Goal: Use online tool/utility: Utilize a website feature to perform a specific function

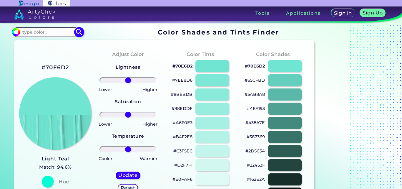
click at [49, 34] on input at bounding box center [47, 32] width 55 height 8
click at [57, 29] on input at bounding box center [47, 32] width 55 height 8
paste input "f8961e"
type input "f8961e"
click at [80, 31] on img at bounding box center [79, 32] width 10 height 10
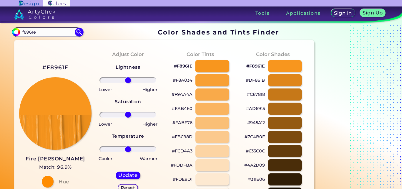
click at [206, 67] on div at bounding box center [212, 66] width 34 height 12
type input "#f8961e"
click at [186, 65] on p "#F8961E" at bounding box center [183, 65] width 19 height 7
click at [185, 80] on p "#F8A034" at bounding box center [183, 80] width 20 height 7
click at [184, 108] on p "#FAB460" at bounding box center [182, 108] width 21 height 7
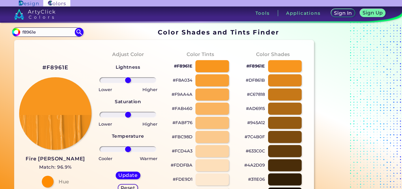
click at [182, 137] on p "#FBC98D" at bounding box center [182, 136] width 21 height 7
click at [186, 164] on p "#FDDFBA" at bounding box center [182, 164] width 22 height 7
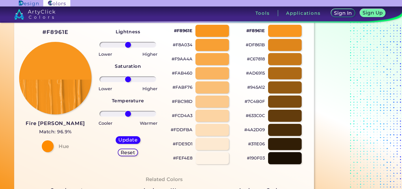
scroll to position [98, 0]
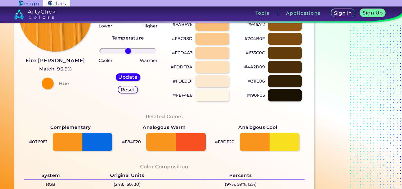
click at [182, 94] on p "#FEF4E8" at bounding box center [182, 95] width 19 height 7
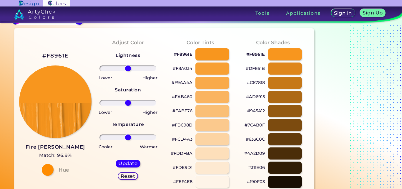
scroll to position [0, 0]
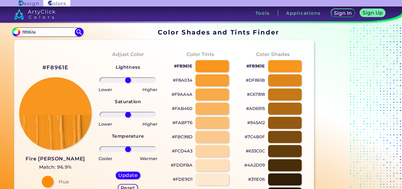
click at [259, 80] on p "#DF861B" at bounding box center [255, 80] width 19 height 7
click at [254, 110] on p "#AD6915" at bounding box center [255, 108] width 19 height 7
click at [257, 136] on p "#7C4B0F" at bounding box center [255, 136] width 20 height 7
click at [252, 165] on p "#4A2D09" at bounding box center [254, 164] width 21 height 7
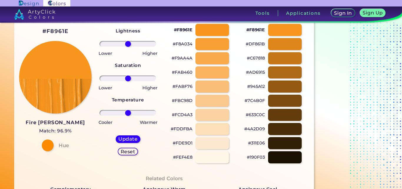
scroll to position [49, 0]
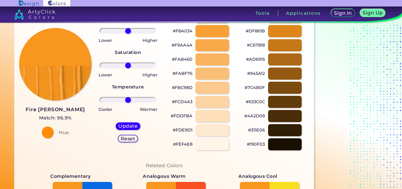
click at [254, 146] on p "#190F03" at bounding box center [256, 143] width 18 height 7
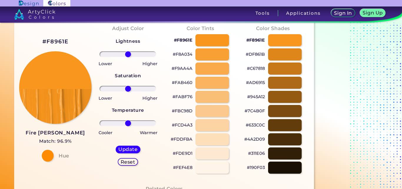
scroll to position [0, 0]
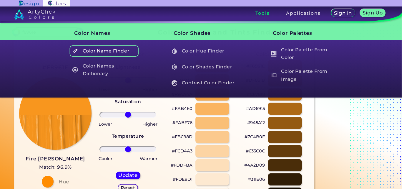
click at [126, 50] on h5 "Color Name Finder" at bounding box center [104, 50] width 69 height 11
